Goal: Task Accomplishment & Management: Complete application form

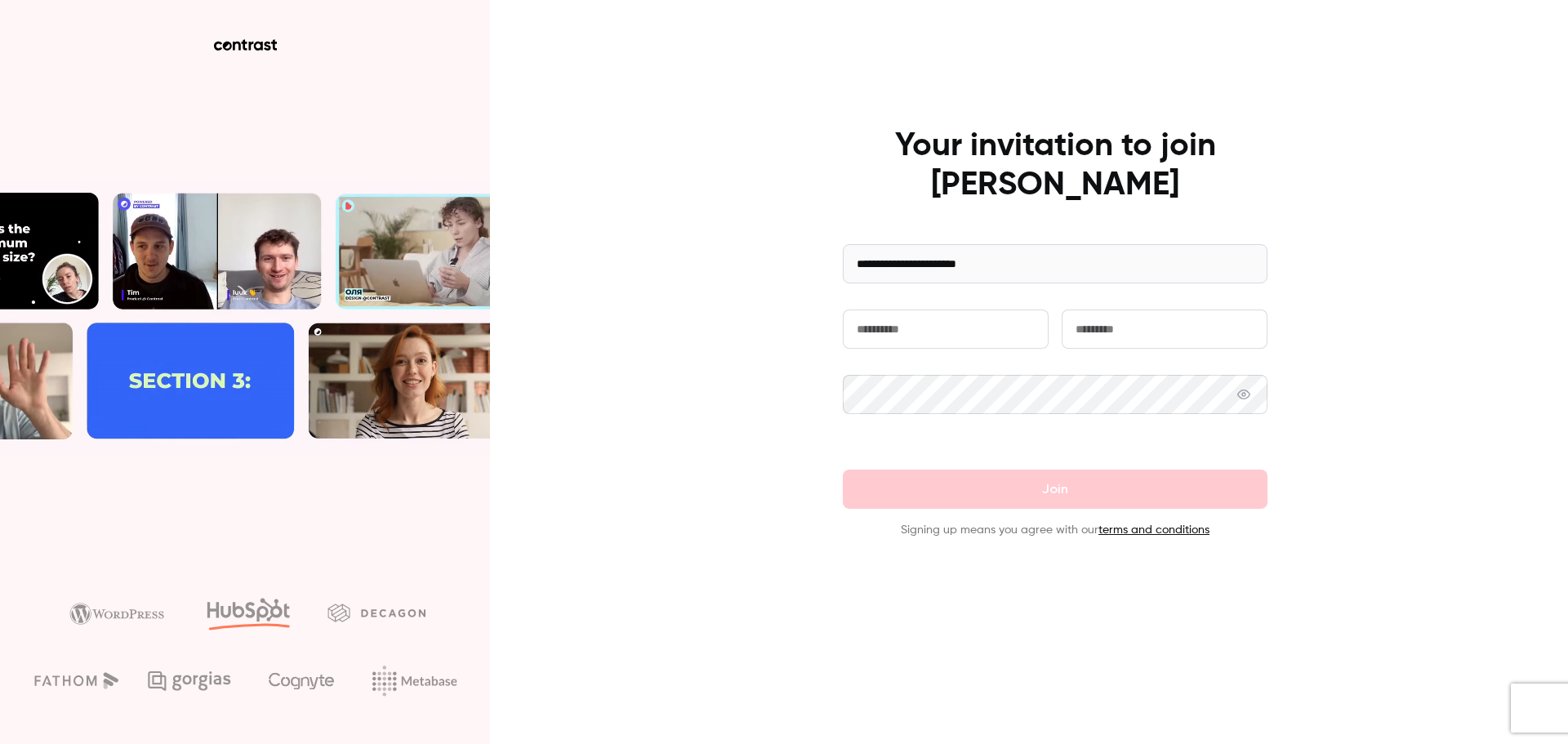
click at [883, 331] on input "text" at bounding box center [945, 328] width 206 height 39
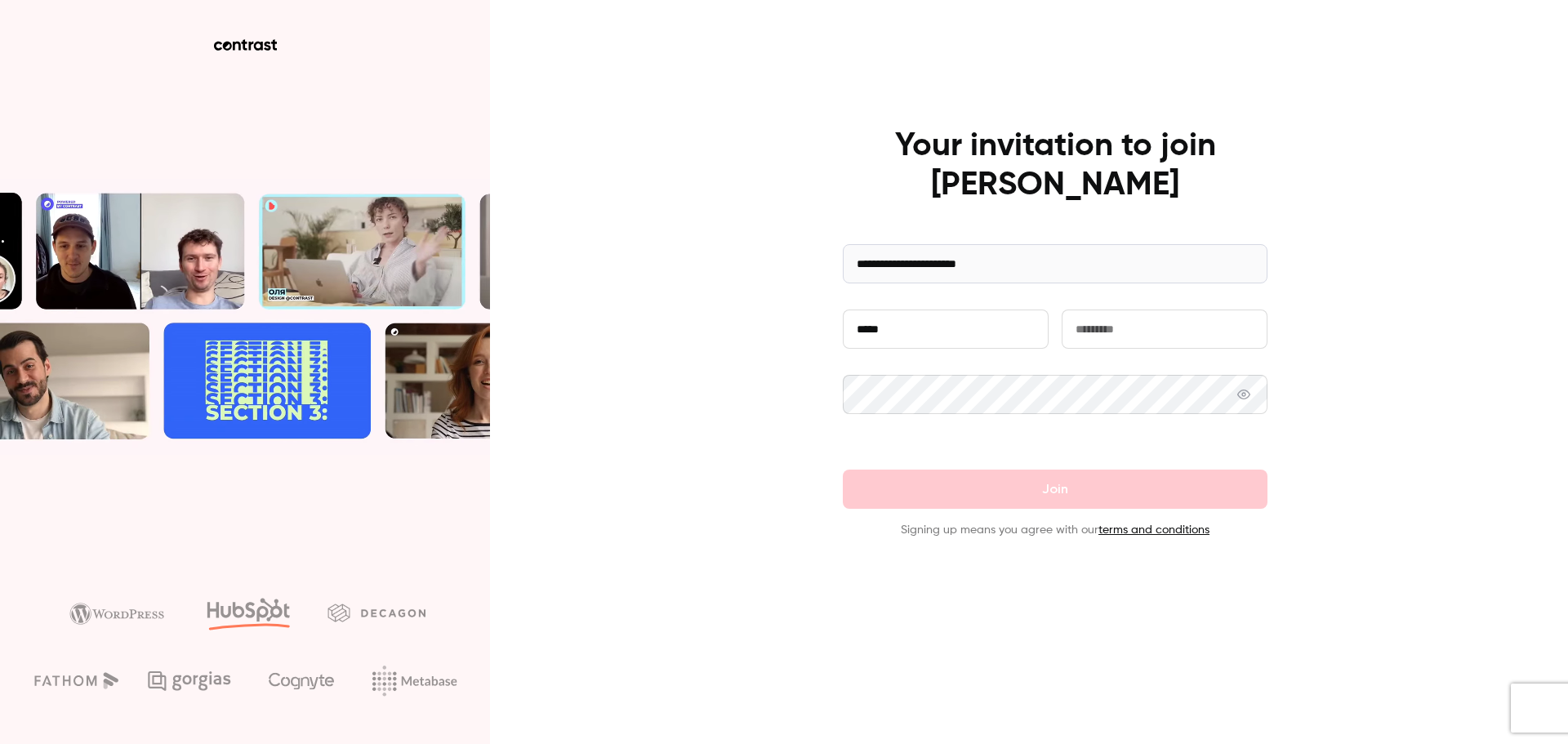
type input "*****"
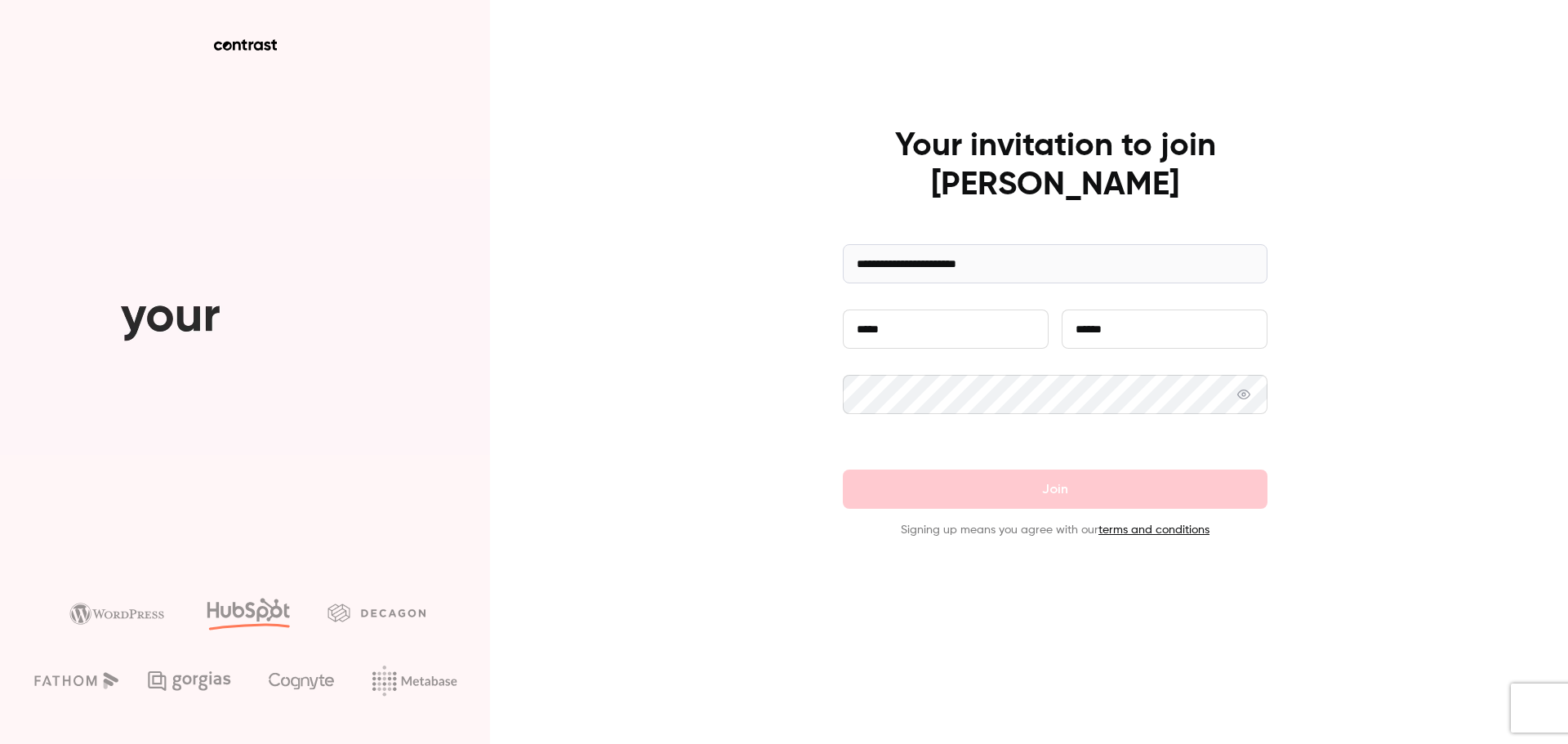
type input "******"
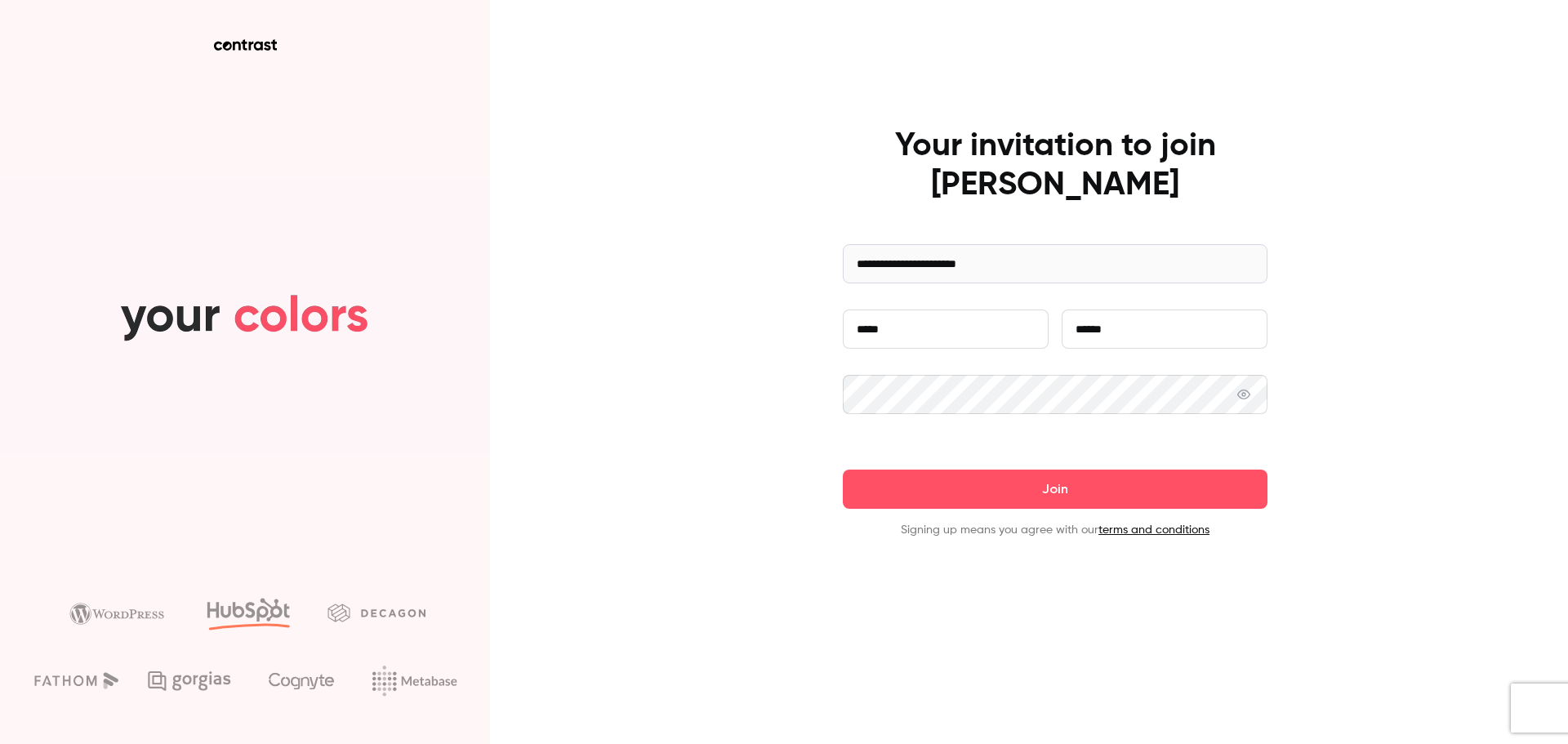
click at [843, 470] on button "Join" at bounding box center [1055, 489] width 425 height 39
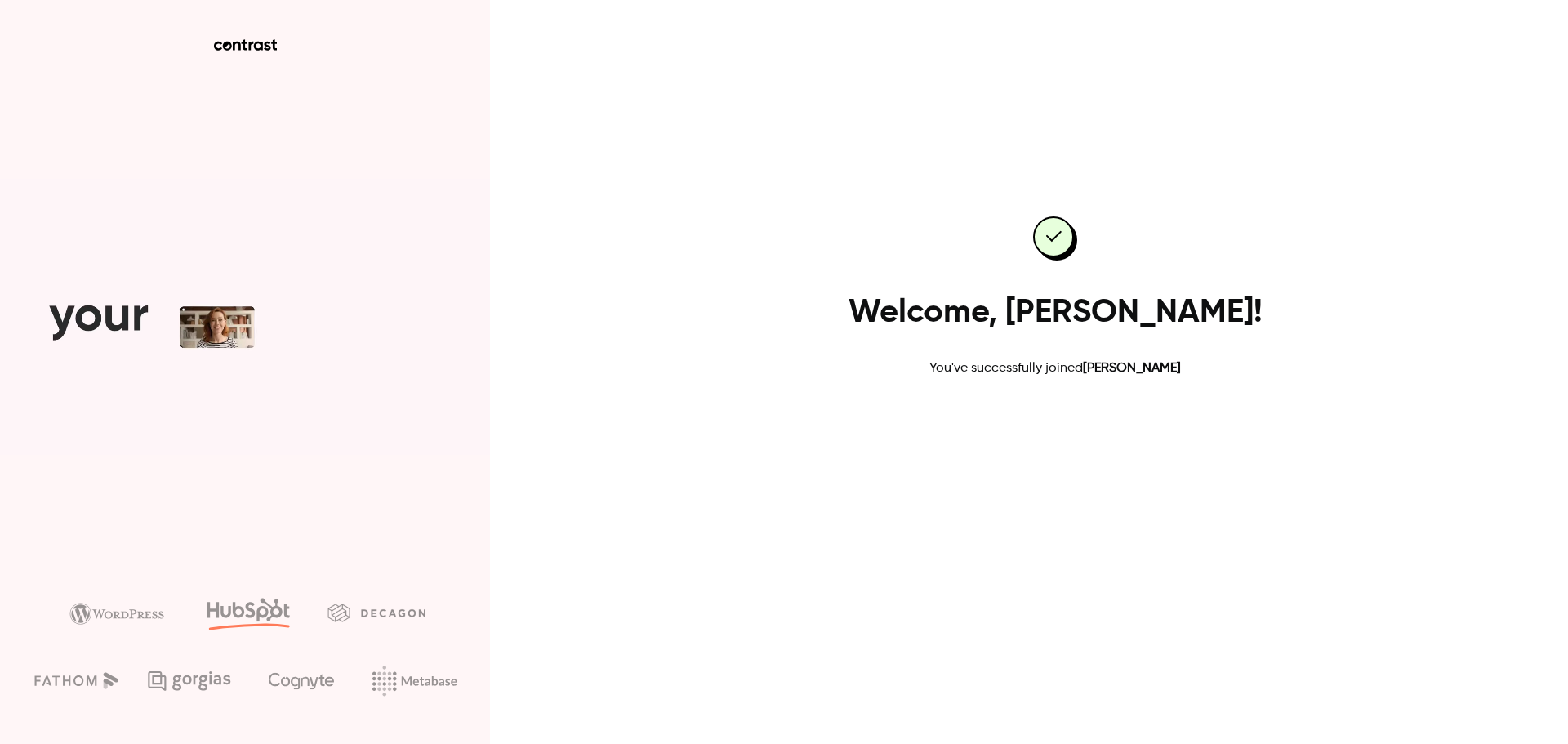
click at [1071, 429] on link "Go to dashboard" at bounding box center [1055, 430] width 139 height 39
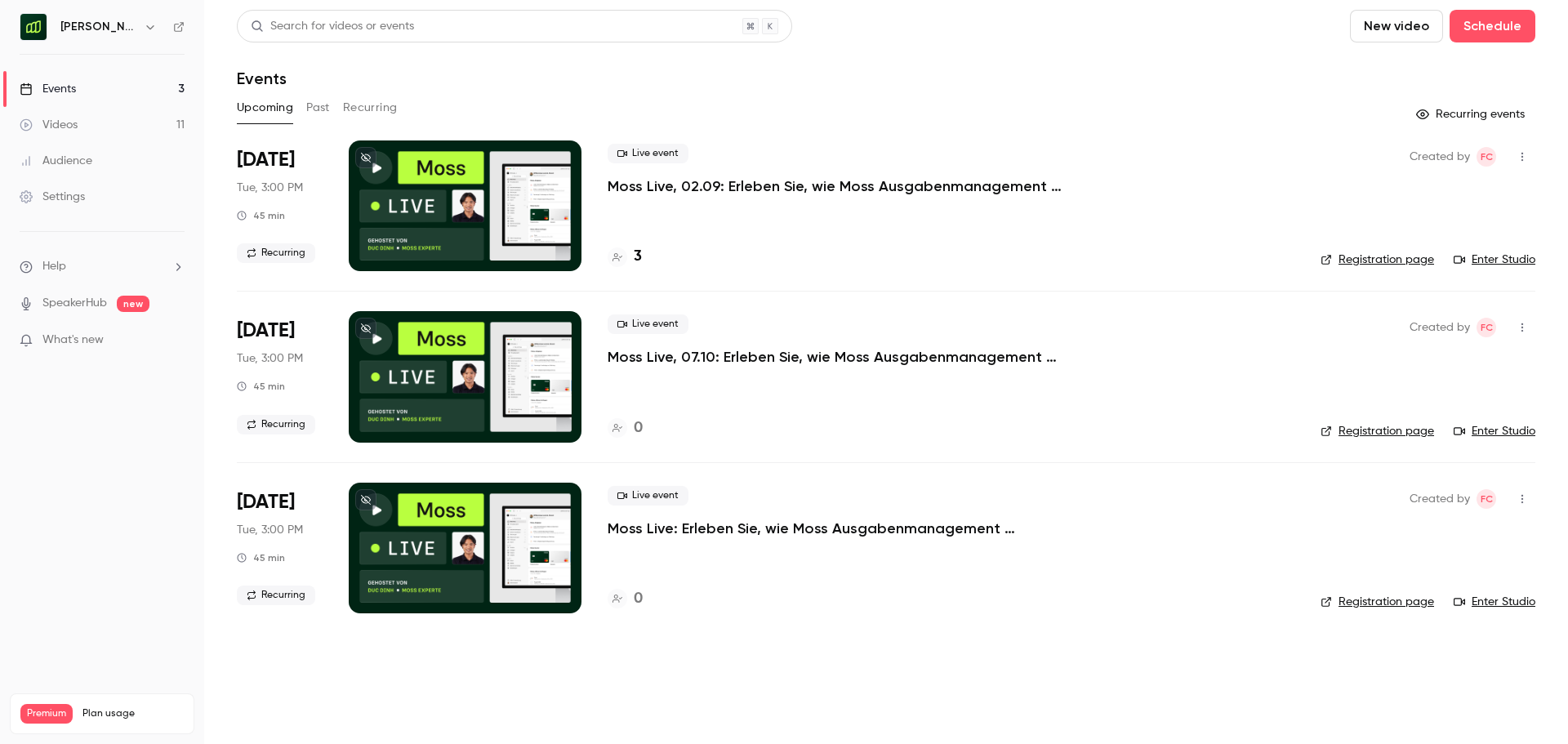
click at [91, 31] on h6 "Moss Deutschland" at bounding box center [99, 27] width 77 height 16
click at [147, 22] on icon "button" at bounding box center [150, 28] width 13 height 13
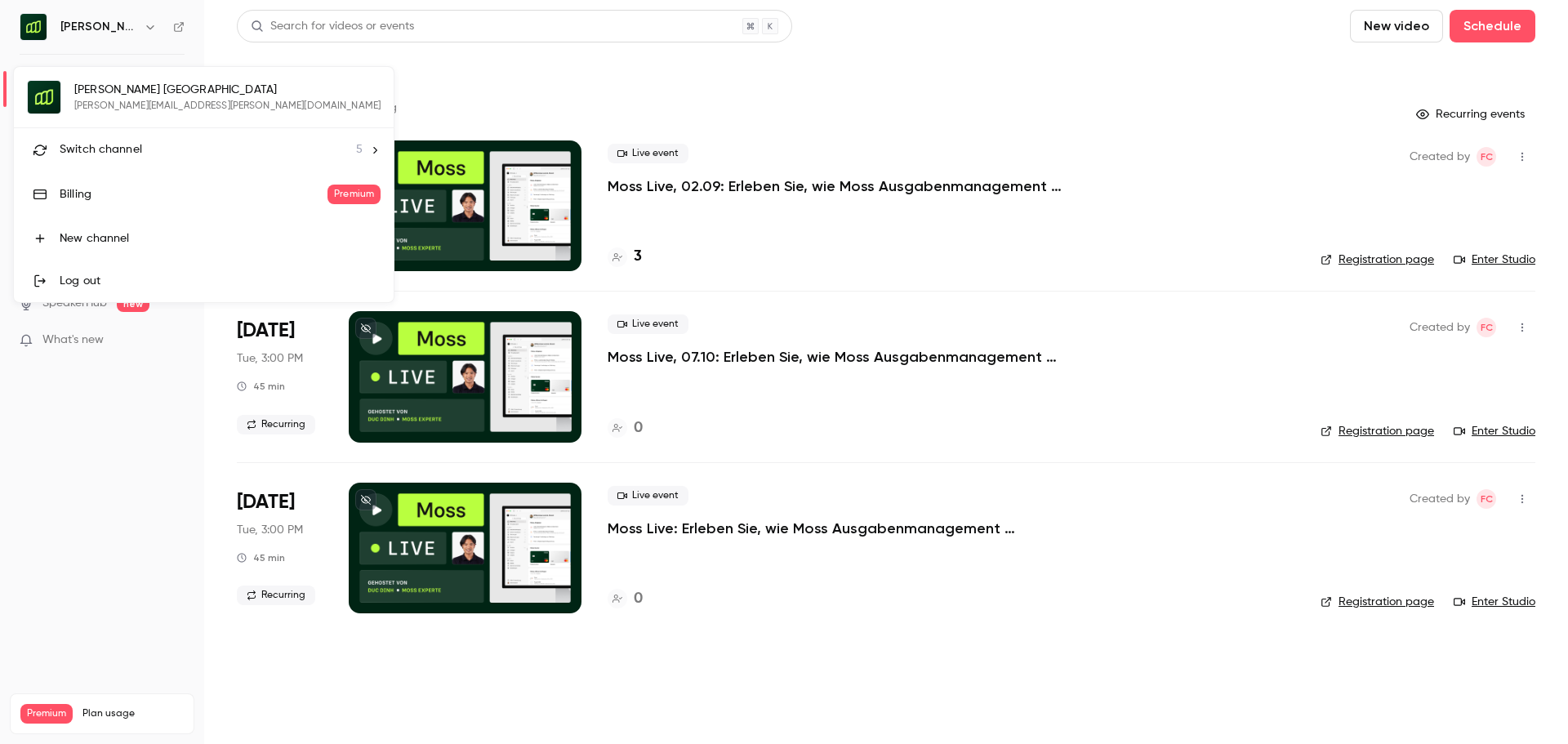
click at [116, 149] on span "Switch channel" at bounding box center [101, 150] width 83 height 17
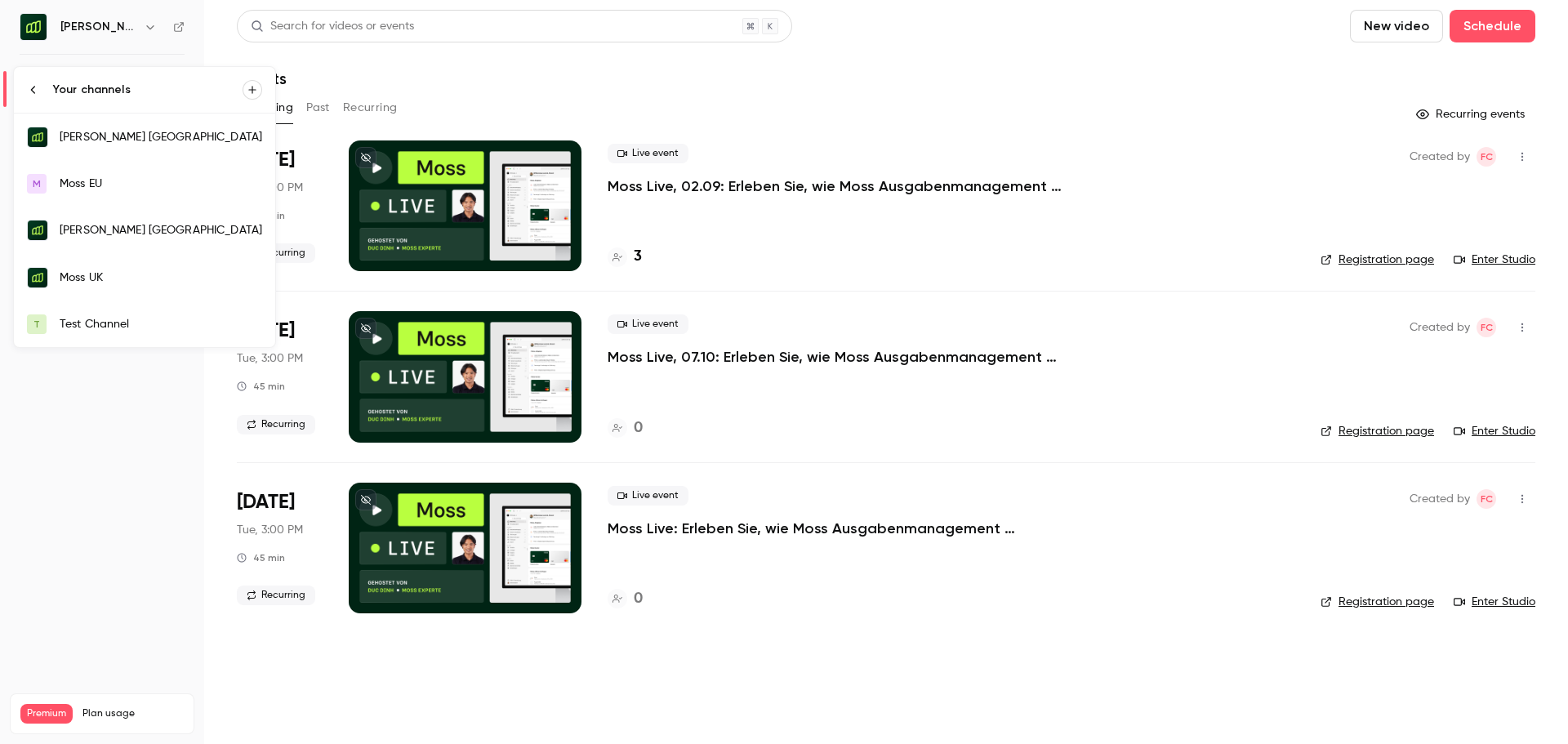
click at [129, 332] on link "T Test Channel" at bounding box center [144, 325] width 261 height 46
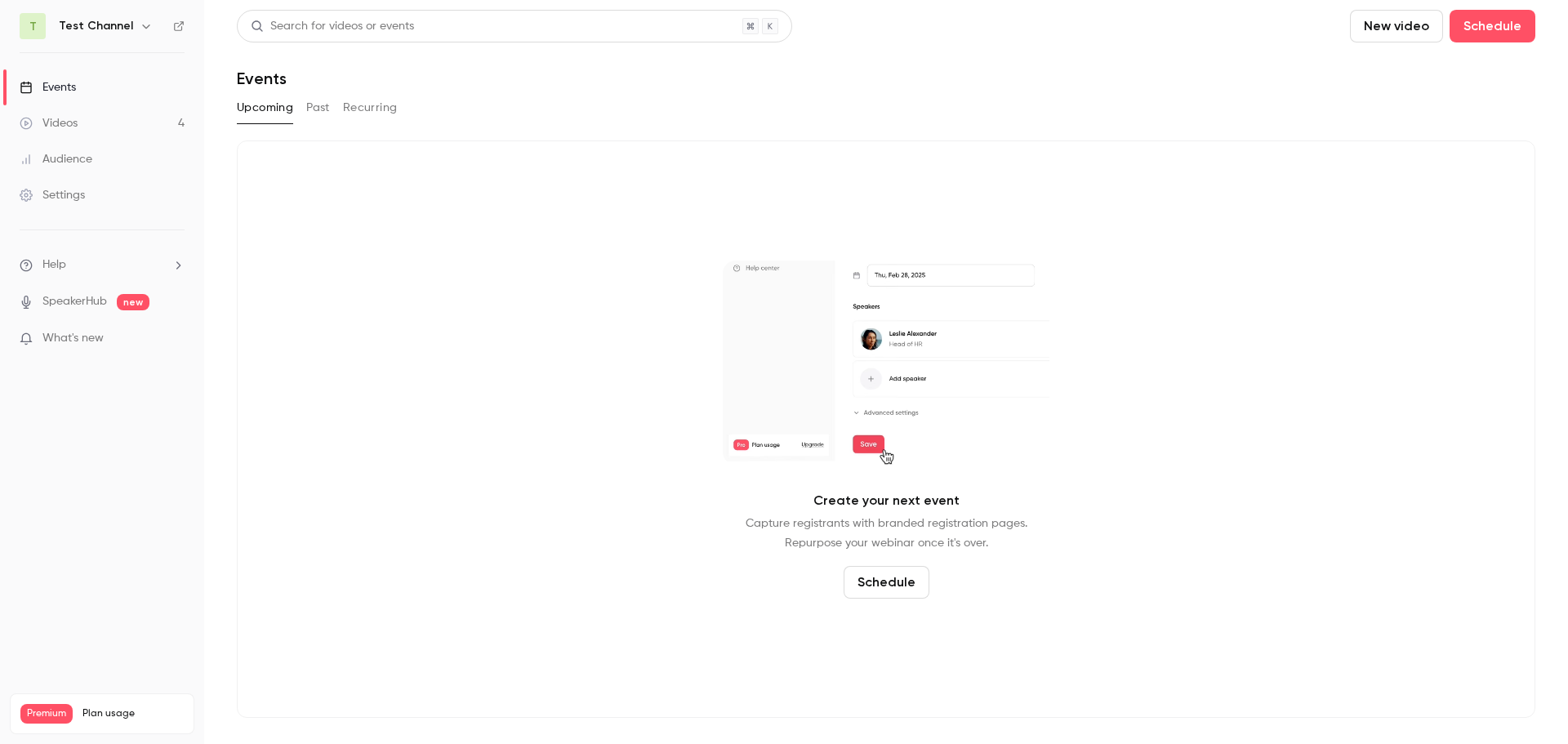
click at [525, 391] on div "Create your next event Capture registrants with branded registration pages. Rep…" at bounding box center [887, 429] width 1298 height 577
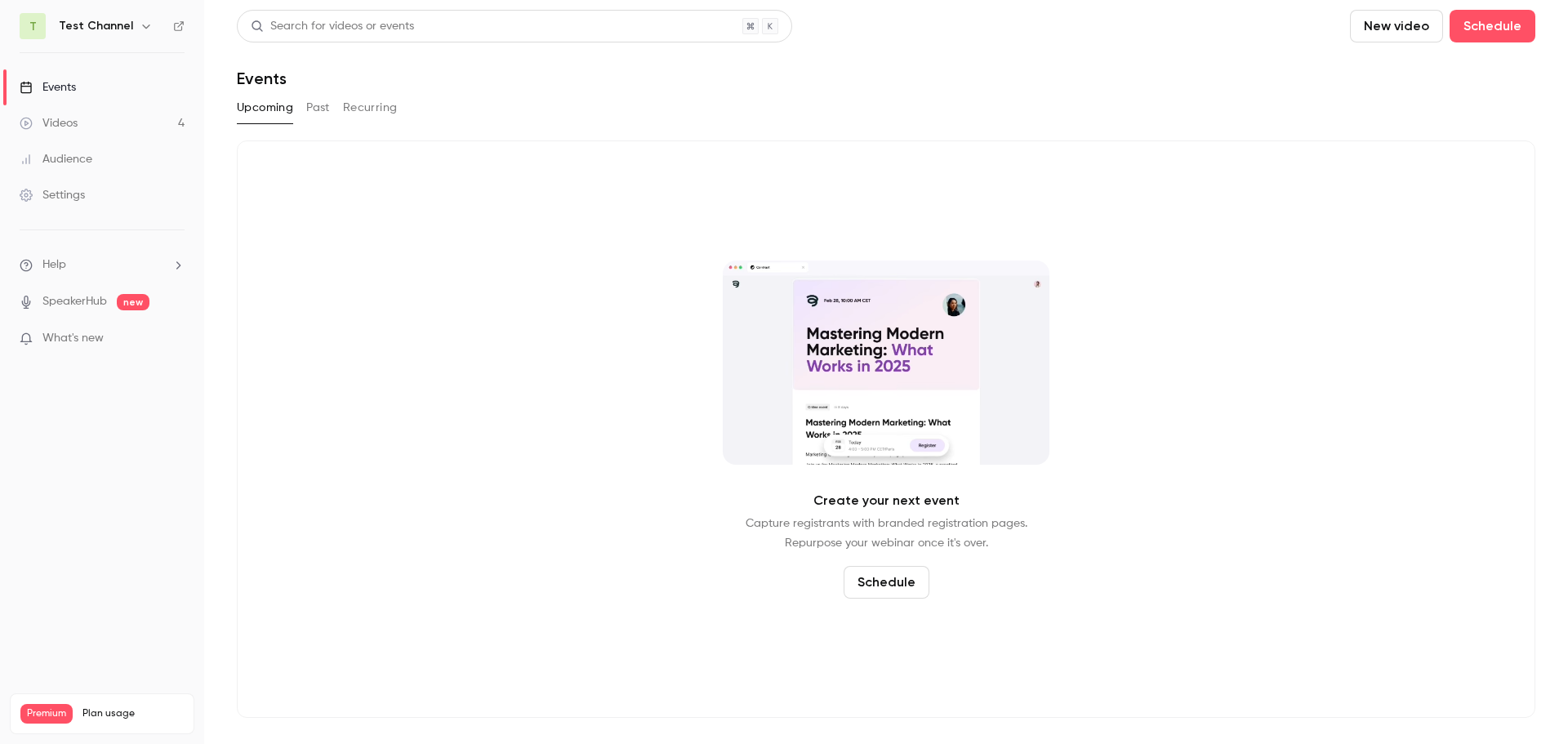
click at [1431, 24] on button "New video" at bounding box center [1397, 26] width 93 height 32
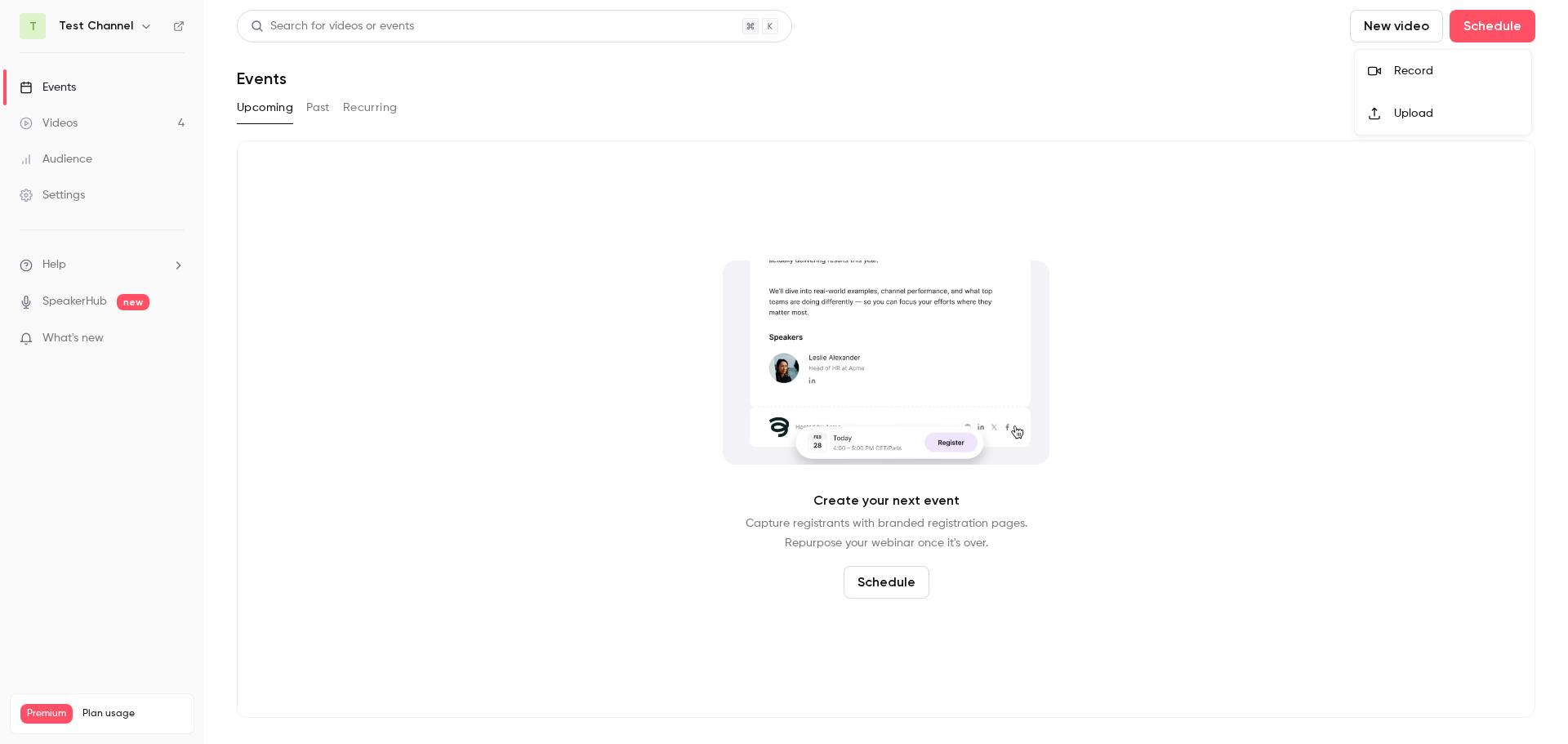
click at [1175, 458] on div at bounding box center [784, 372] width 1568 height 744
